Goal: Find specific page/section: Find specific page/section

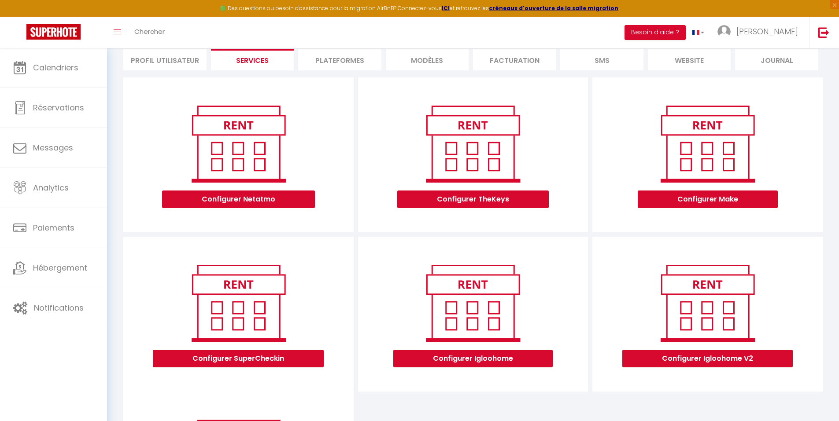
click at [436, 34] on div "Toggle menubar Chercher BUTTON Besoin d'aide ? Vincent Paramètres Équipe" at bounding box center [448, 32] width 768 height 31
click at [835, 5] on span "×" at bounding box center [834, 4] width 9 height 9
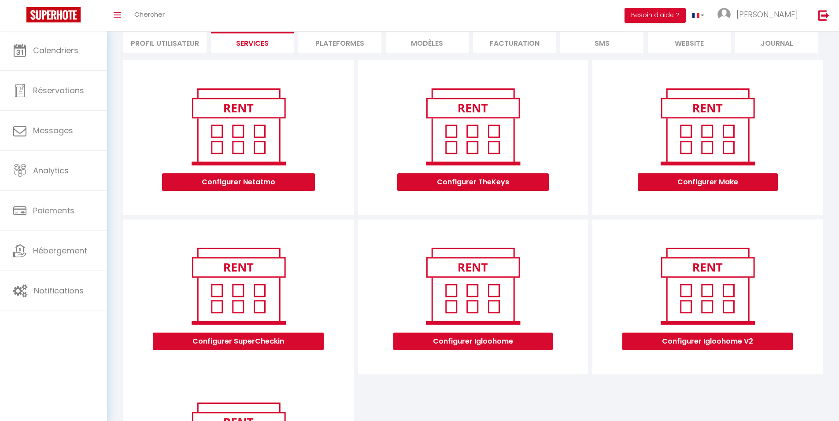
click at [678, 46] on li "website" at bounding box center [689, 43] width 83 height 22
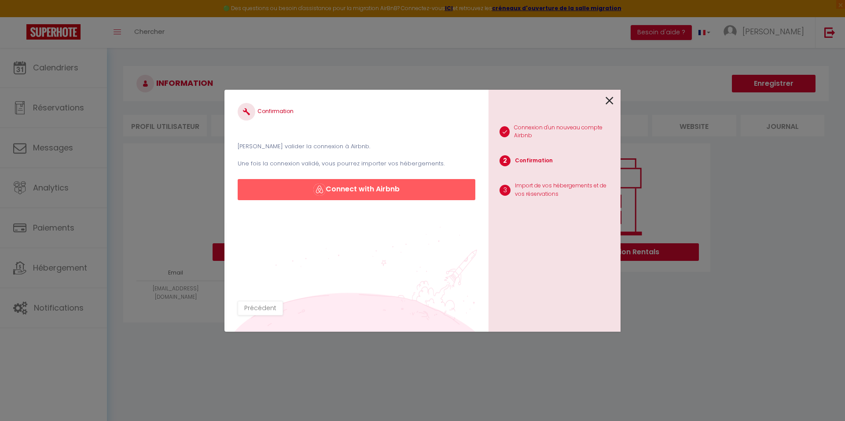
click at [608, 103] on icon at bounding box center [610, 100] width 8 height 13
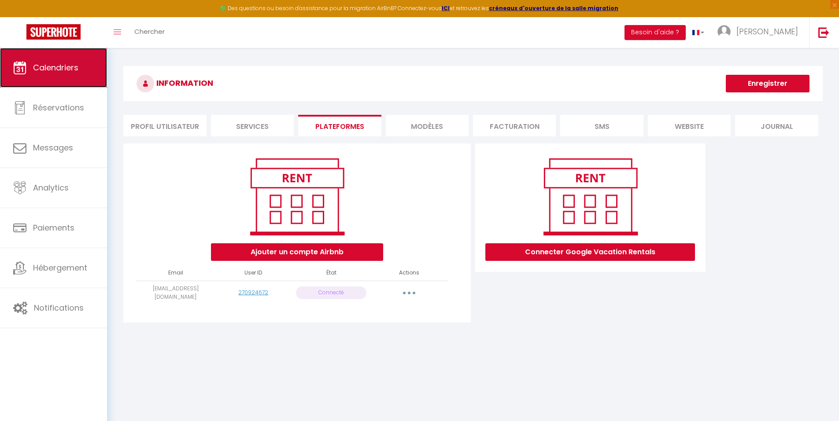
click at [58, 68] on span "Calendriers" at bounding box center [55, 67] width 45 height 11
